Goal: Task Accomplishment & Management: Contribute content

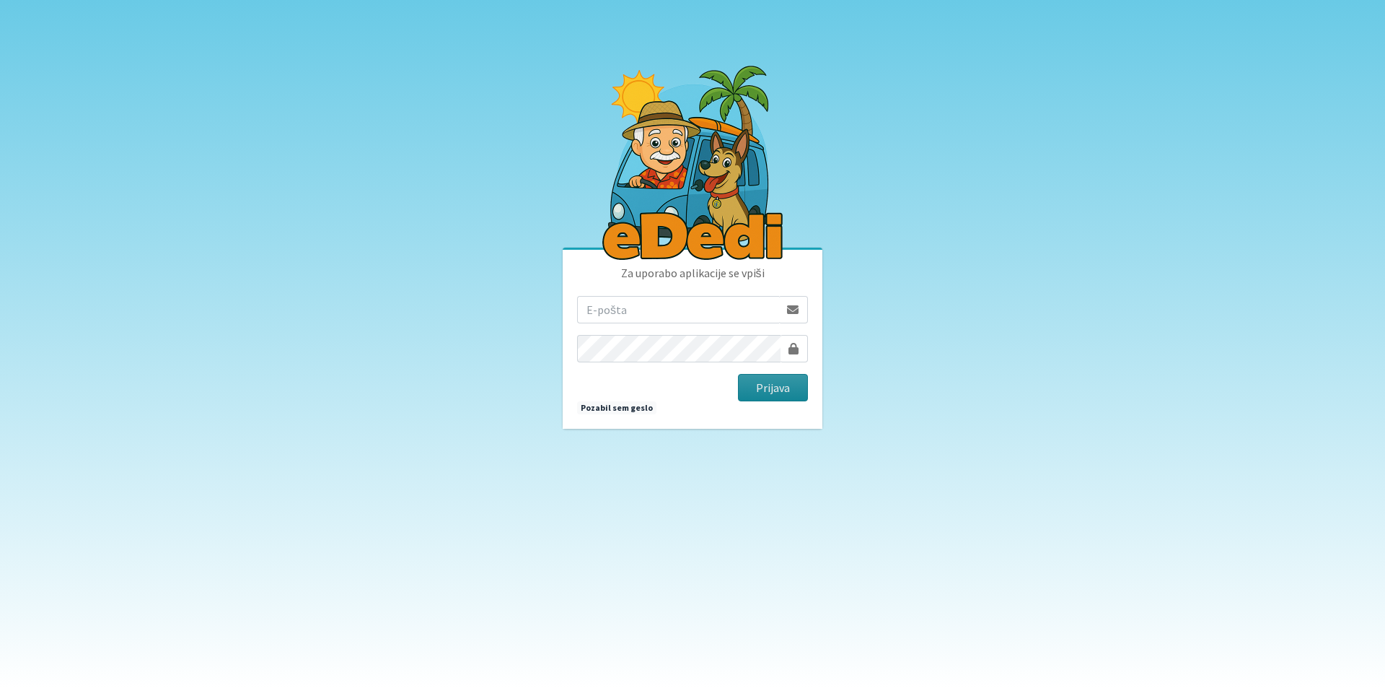
type input "vera.mikolic@erps.si"
click at [781, 385] on button "Prijava" at bounding box center [773, 387] width 70 height 27
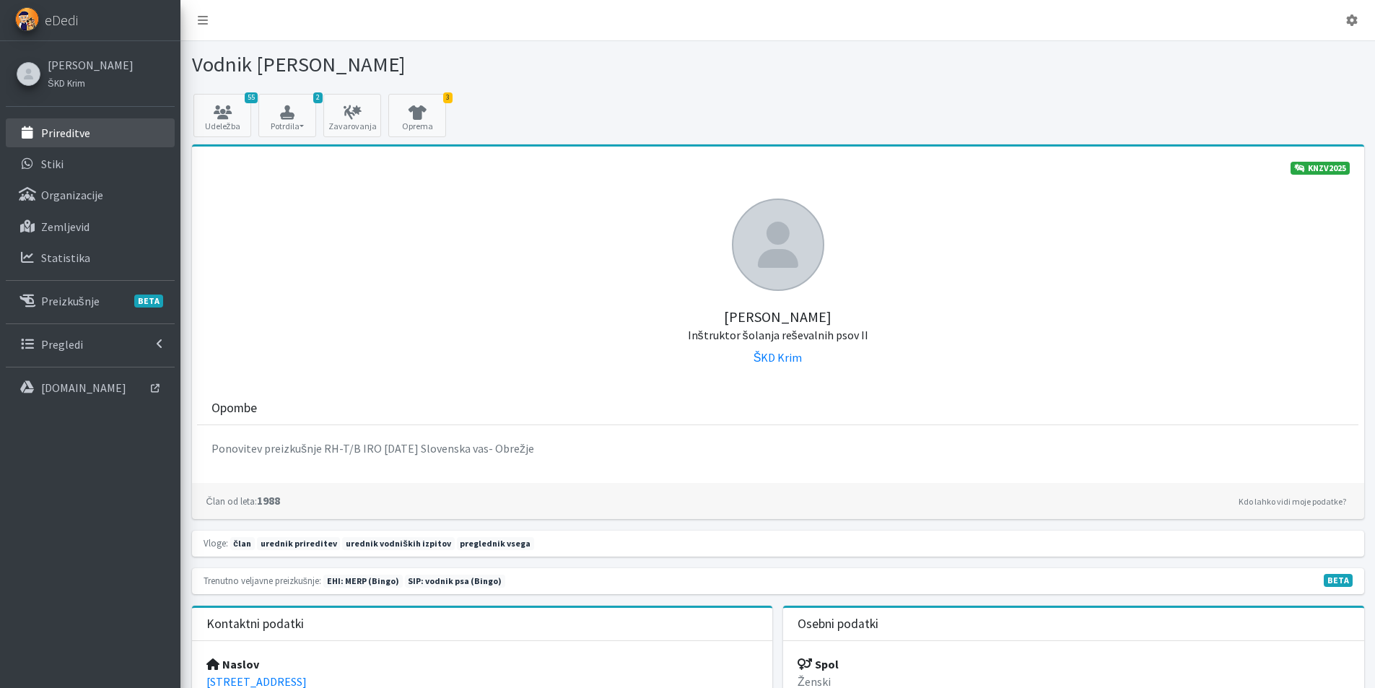
click at [67, 128] on p "Prireditve" at bounding box center [65, 133] width 49 height 14
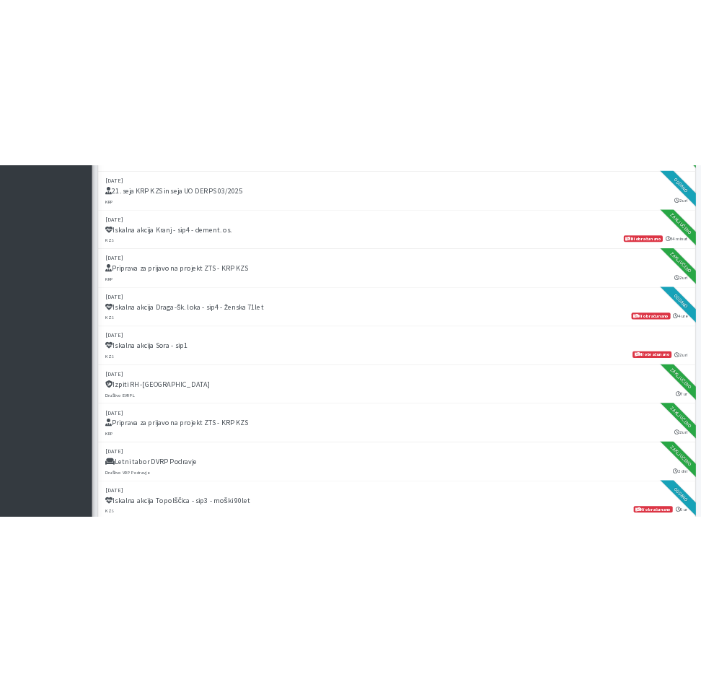
scroll to position [794, 0]
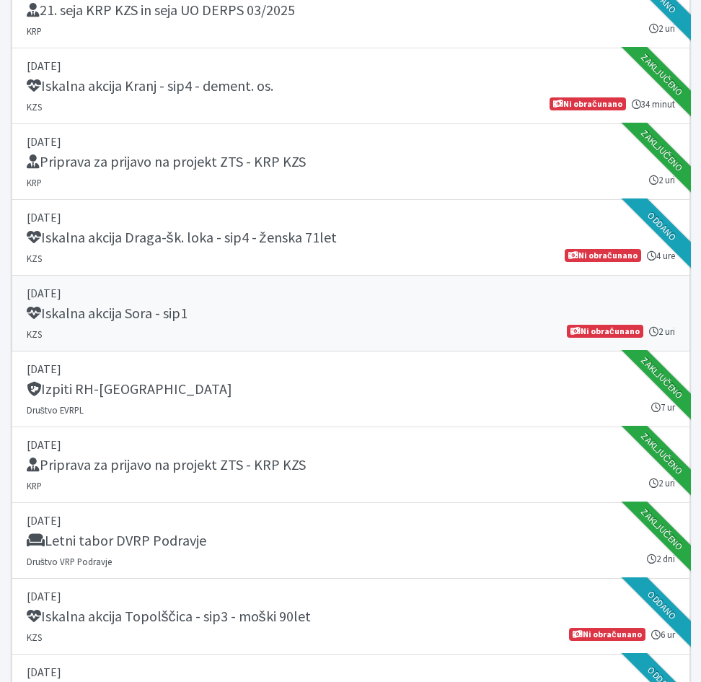
click at [110, 317] on h5 "Iskalna akcija Sora - sip1" at bounding box center [107, 313] width 161 height 17
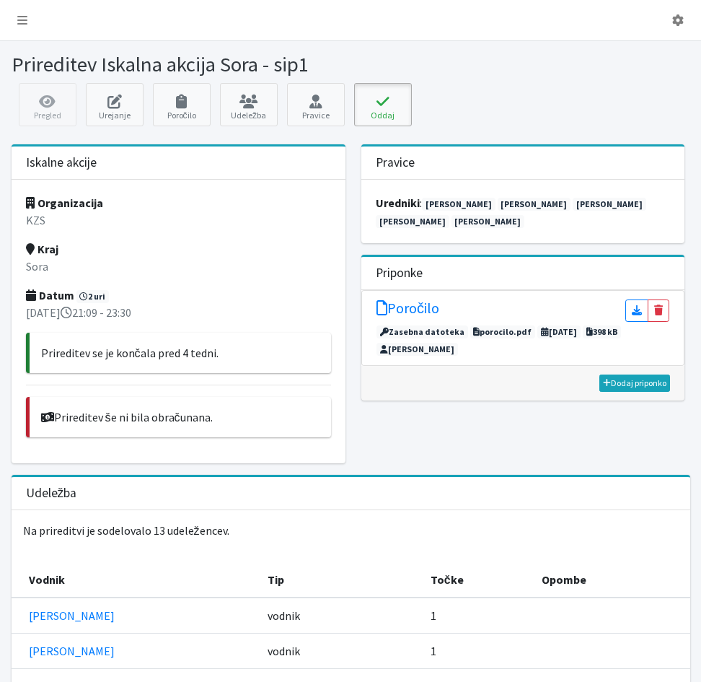
click at [385, 108] on button "Oddaj" at bounding box center [383, 104] width 58 height 43
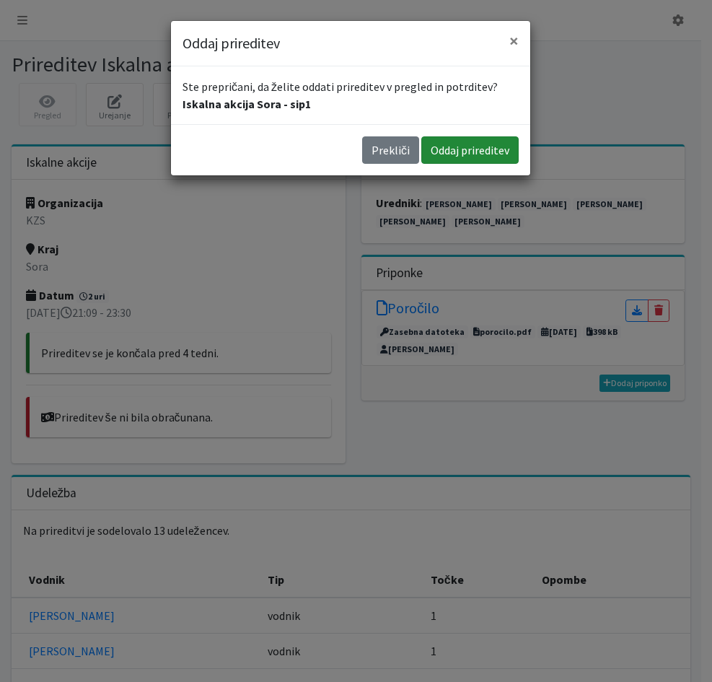
click at [491, 152] on button "Oddaj prireditev" at bounding box center [469, 149] width 97 height 27
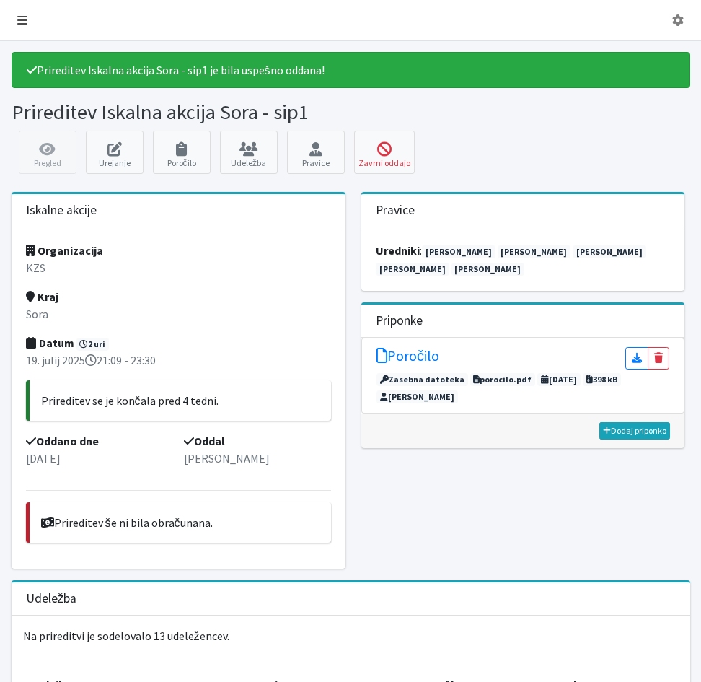
click at [17, 15] on icon at bounding box center [22, 20] width 10 height 12
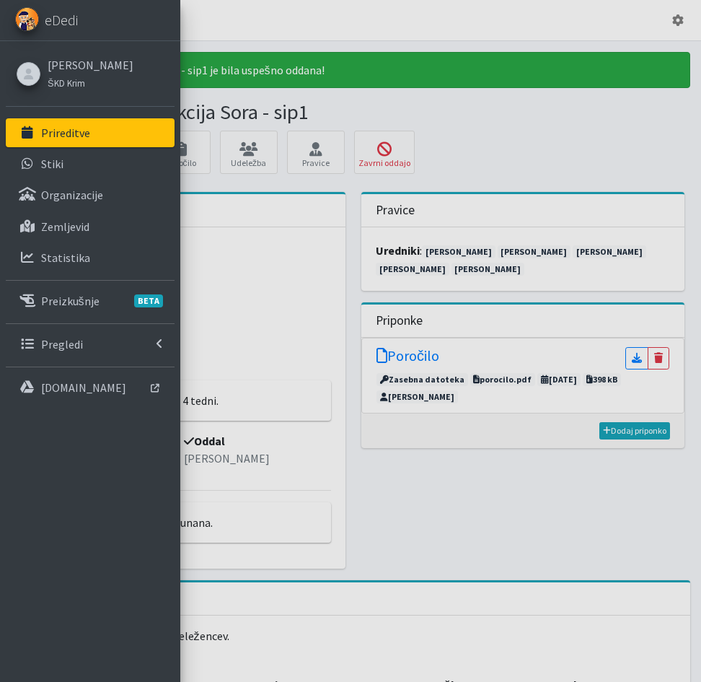
click at [58, 133] on p "Prireditve" at bounding box center [65, 133] width 49 height 14
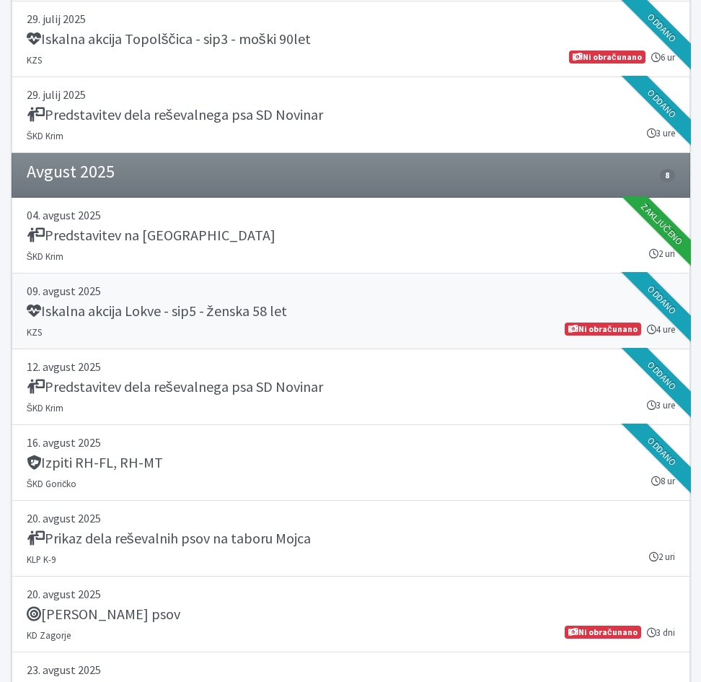
scroll to position [1443, 0]
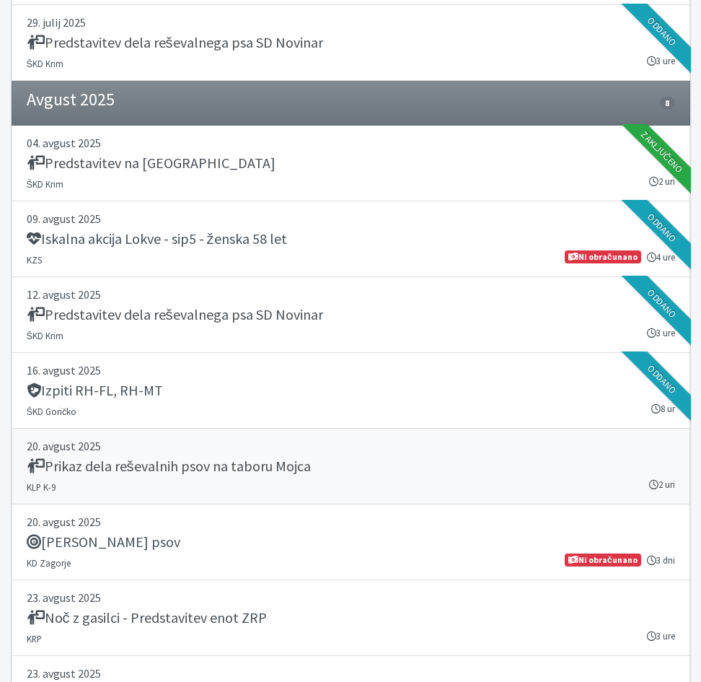
click at [88, 469] on h5 "Prikaz dela reševalnih psov na taboru Mojca" at bounding box center [169, 465] width 284 height 17
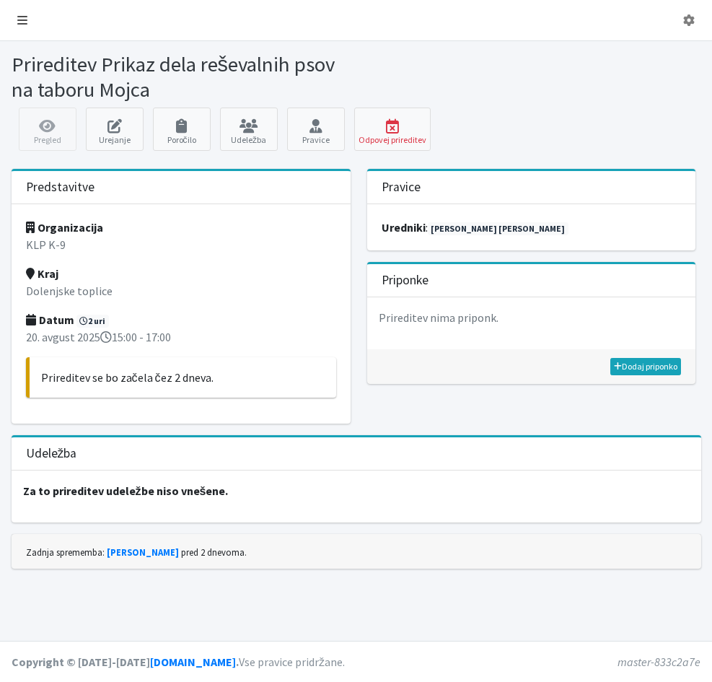
click at [26, 25] on icon at bounding box center [22, 20] width 10 height 12
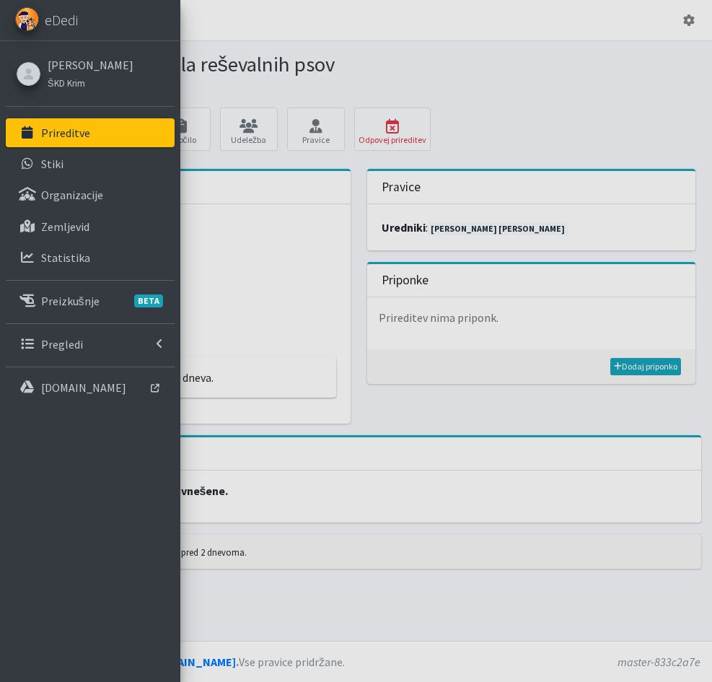
click at [66, 138] on p "Prireditve" at bounding box center [65, 133] width 49 height 14
